Goal: Transaction & Acquisition: Purchase product/service

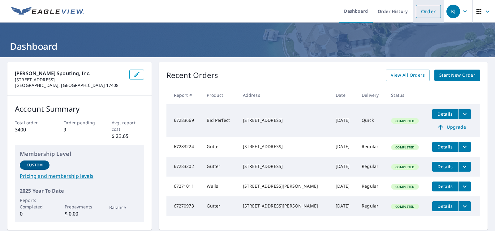
click at [416, 11] on link "Order" at bounding box center [428, 11] width 25 height 13
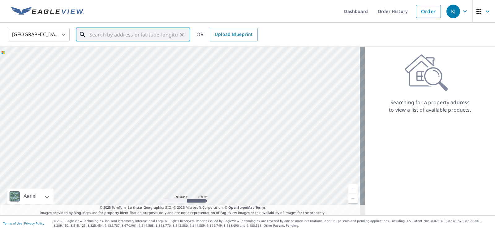
click at [140, 36] on input "text" at bounding box center [133, 34] width 88 height 17
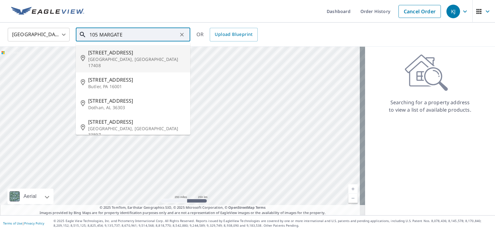
click at [128, 56] on span "[STREET_ADDRESS]" at bounding box center [136, 52] width 97 height 7
type input "[STREET_ADDRESS]"
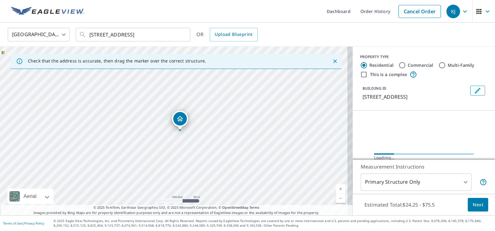
drag, startPoint x: 259, startPoint y: 143, endPoint x: 257, endPoint y: 140, distance: 3.3
click at [257, 140] on div "[STREET_ADDRESS]" at bounding box center [176, 131] width 353 height 169
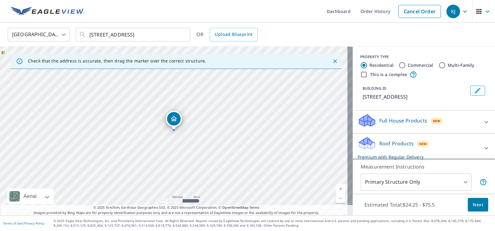
scroll to position [61, 0]
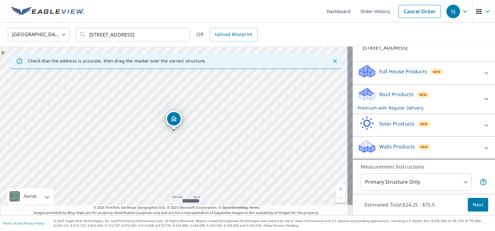
click at [391, 98] on p "Roof Products" at bounding box center [396, 94] width 34 height 7
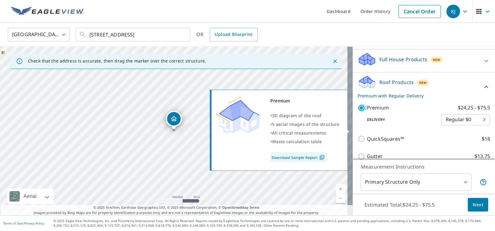
drag, startPoint x: 359, startPoint y: 127, endPoint x: 356, endPoint y: 121, distance: 6.4
click at [358, 122] on div "Premium $24.25 - $75.5 Delivery Regular $0 8 ​" at bounding box center [424, 114] width 132 height 31
click at [358, 112] on input "Premium $24.25 - $75.5" at bounding box center [362, 107] width 9 height 7
checkbox input "false"
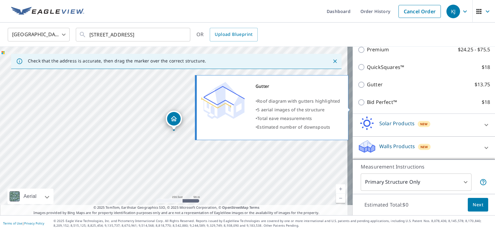
scroll to position [162, 0]
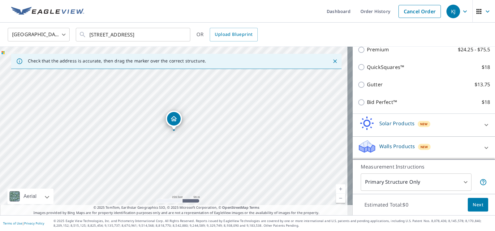
click at [387, 143] on p "Walls Products" at bounding box center [397, 146] width 36 height 7
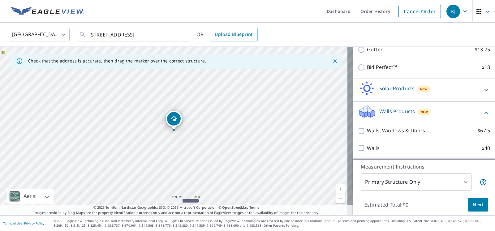
scroll to position [204, 0]
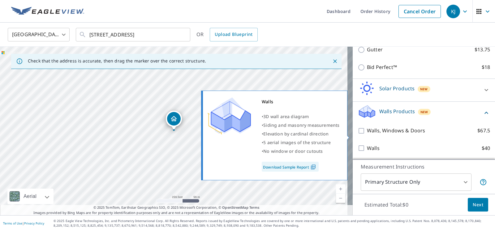
click at [358, 144] on input "Walls $40" at bounding box center [362, 147] width 9 height 7
checkbox input "true"
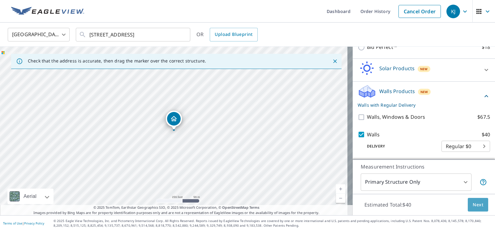
click at [473, 202] on span "Next" at bounding box center [478, 205] width 11 height 8
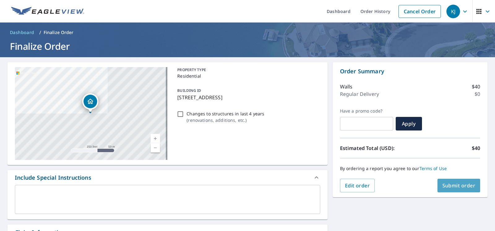
click at [445, 187] on span "Submit order" at bounding box center [458, 185] width 33 height 7
